Goal: Task Accomplishment & Management: Use online tool/utility

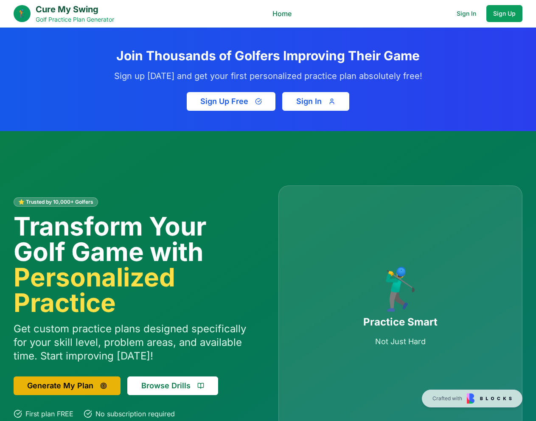
click at [309, 103] on button "Sign In" at bounding box center [315, 101] width 67 height 19
click at [464, 17] on button "Sign In" at bounding box center [466, 13] width 33 height 17
click at [503, 10] on button "Sign Up" at bounding box center [504, 13] width 36 height 17
click at [470, 14] on button "Sign In" at bounding box center [466, 13] width 33 height 17
click at [240, 103] on button "Sign Up Free" at bounding box center [231, 101] width 89 height 19
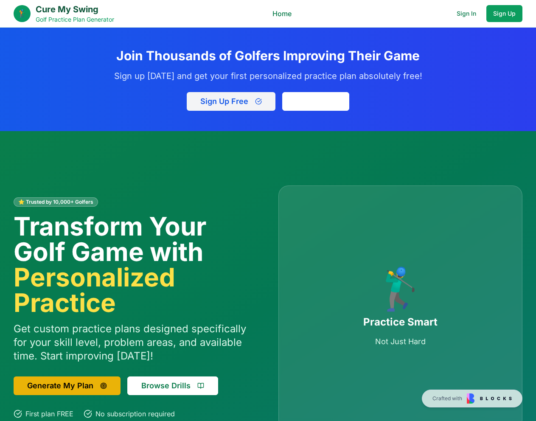
click at [250, 105] on button "Sign Up Free" at bounding box center [231, 101] width 89 height 19
